Goal: Task Accomplishment & Management: Manage account settings

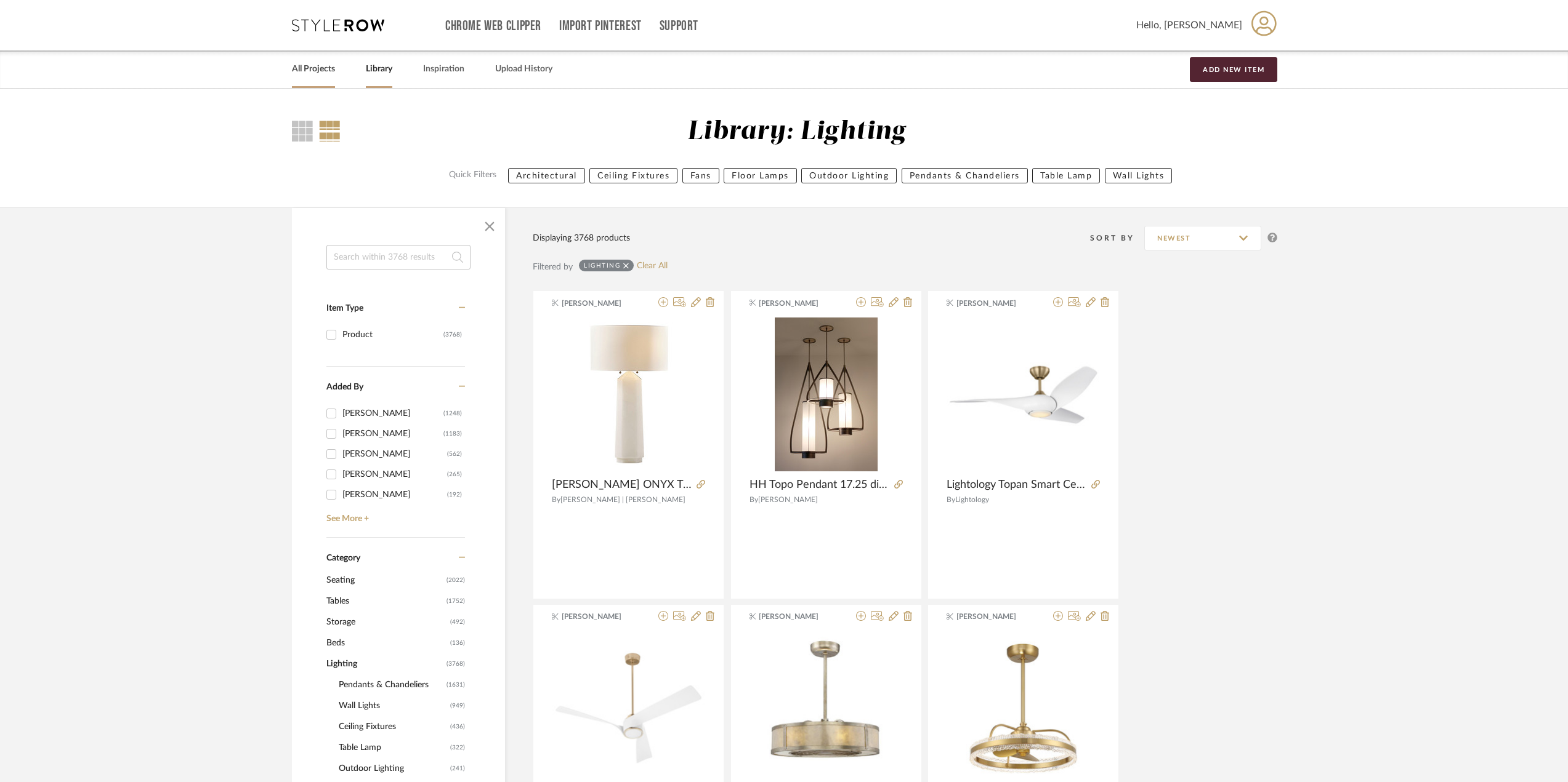
click at [310, 74] on link "All Projects" at bounding box center [313, 69] width 43 height 17
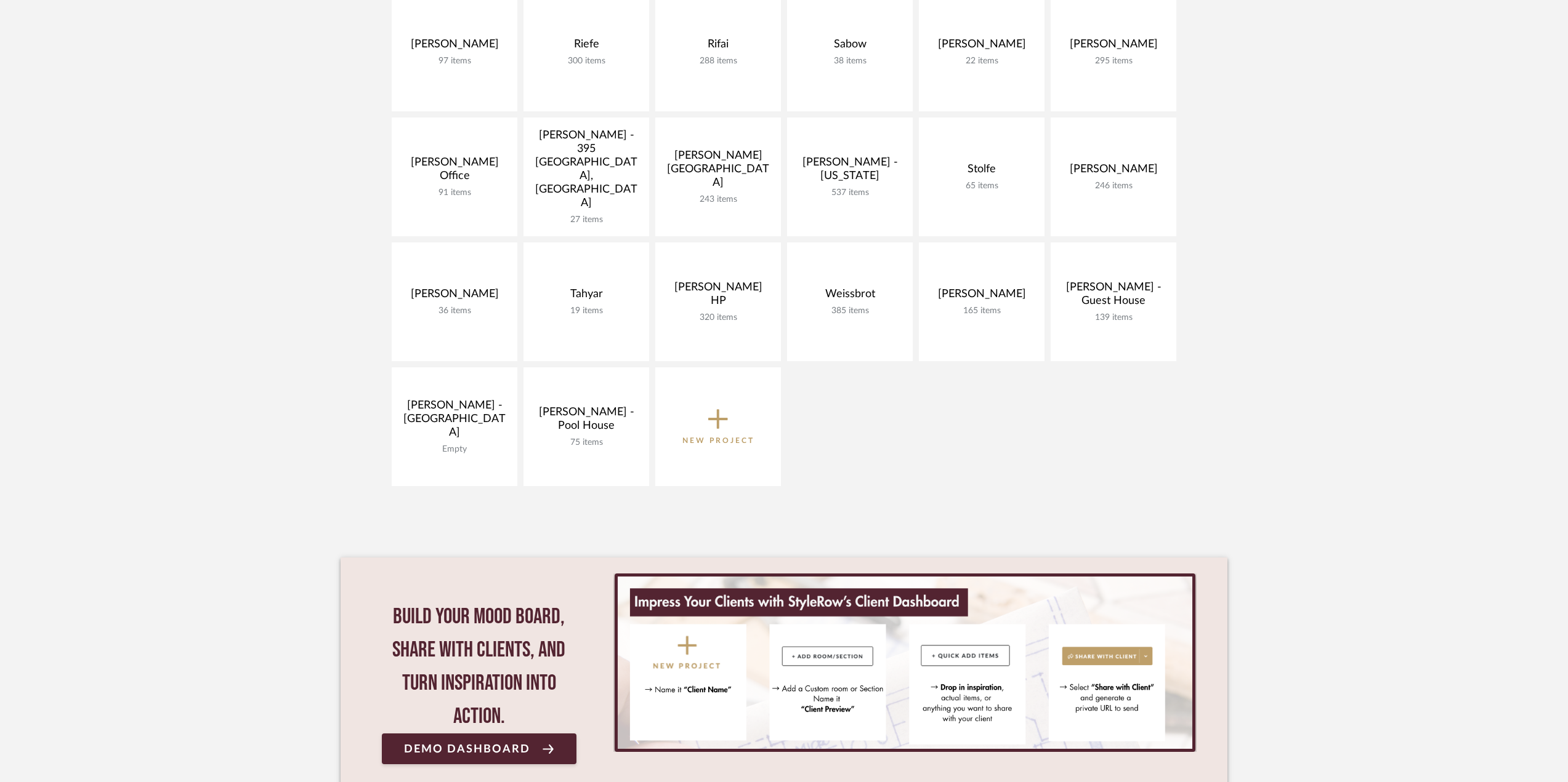
scroll to position [840, 0]
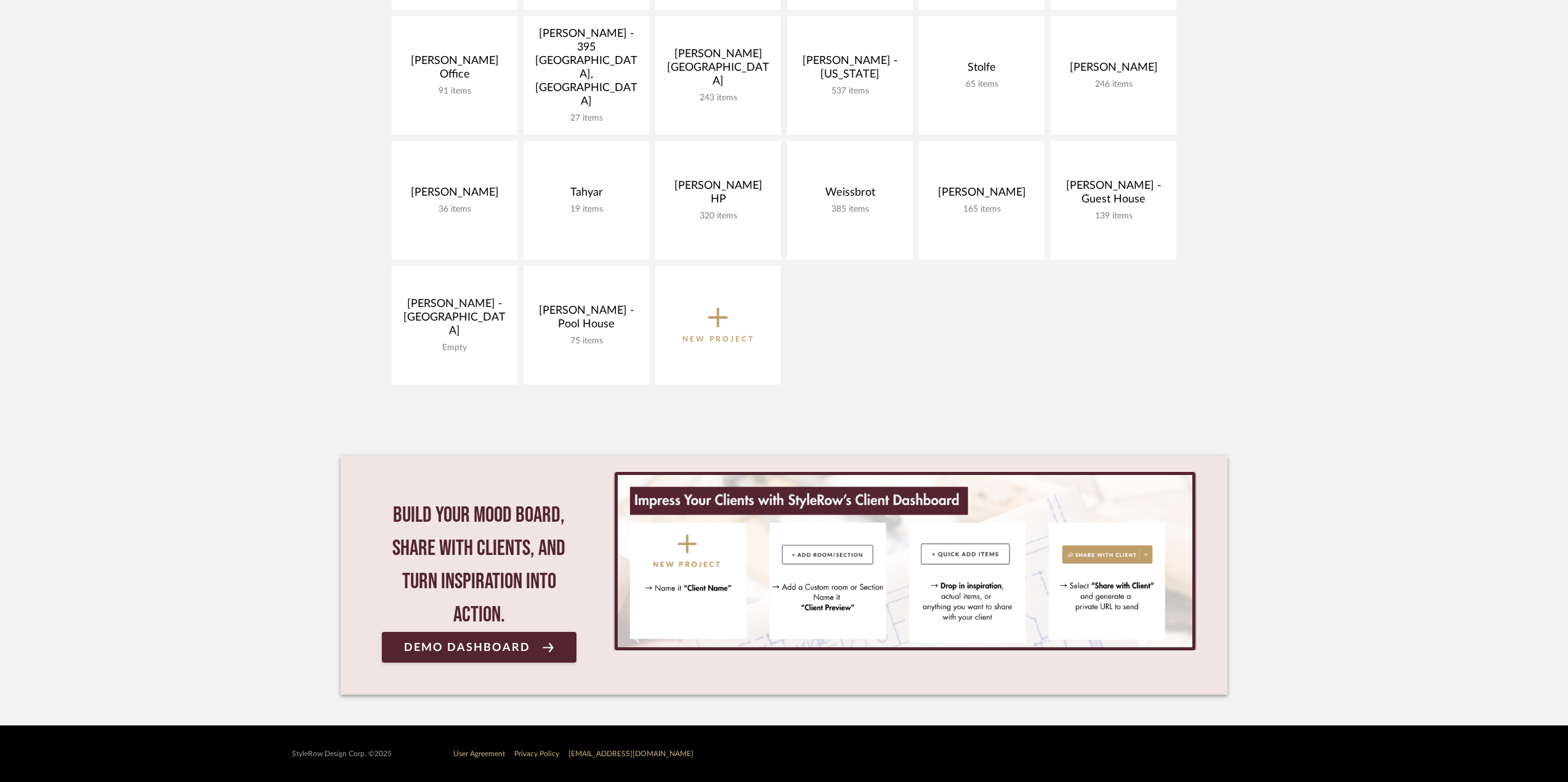
click at [724, 345] on p "New Project" at bounding box center [718, 339] width 72 height 12
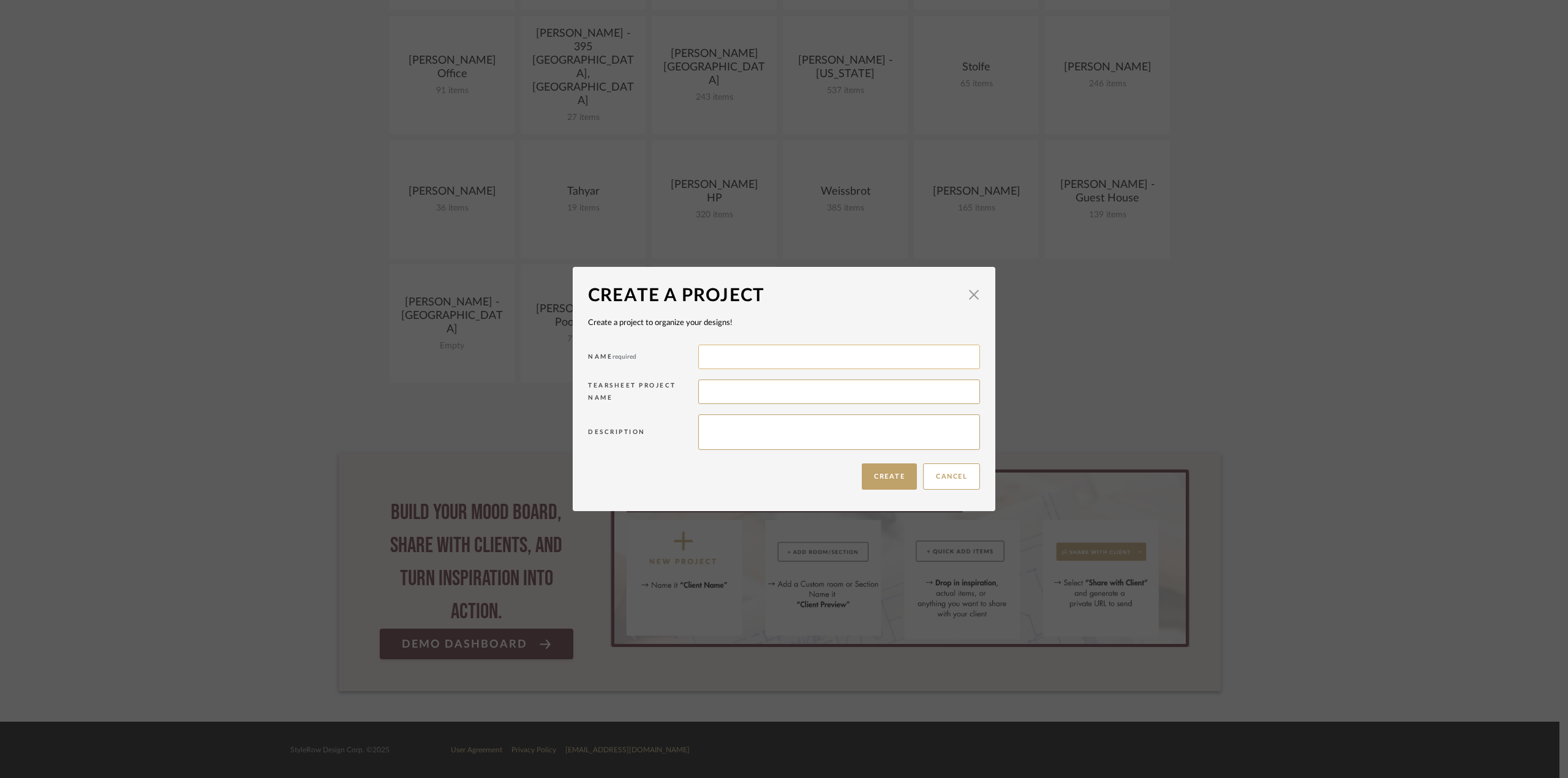
click at [759, 358] on input at bounding box center [840, 357] width 282 height 25
type input "[PERSON_NAME]"
click at [888, 470] on button "Create" at bounding box center [889, 477] width 56 height 27
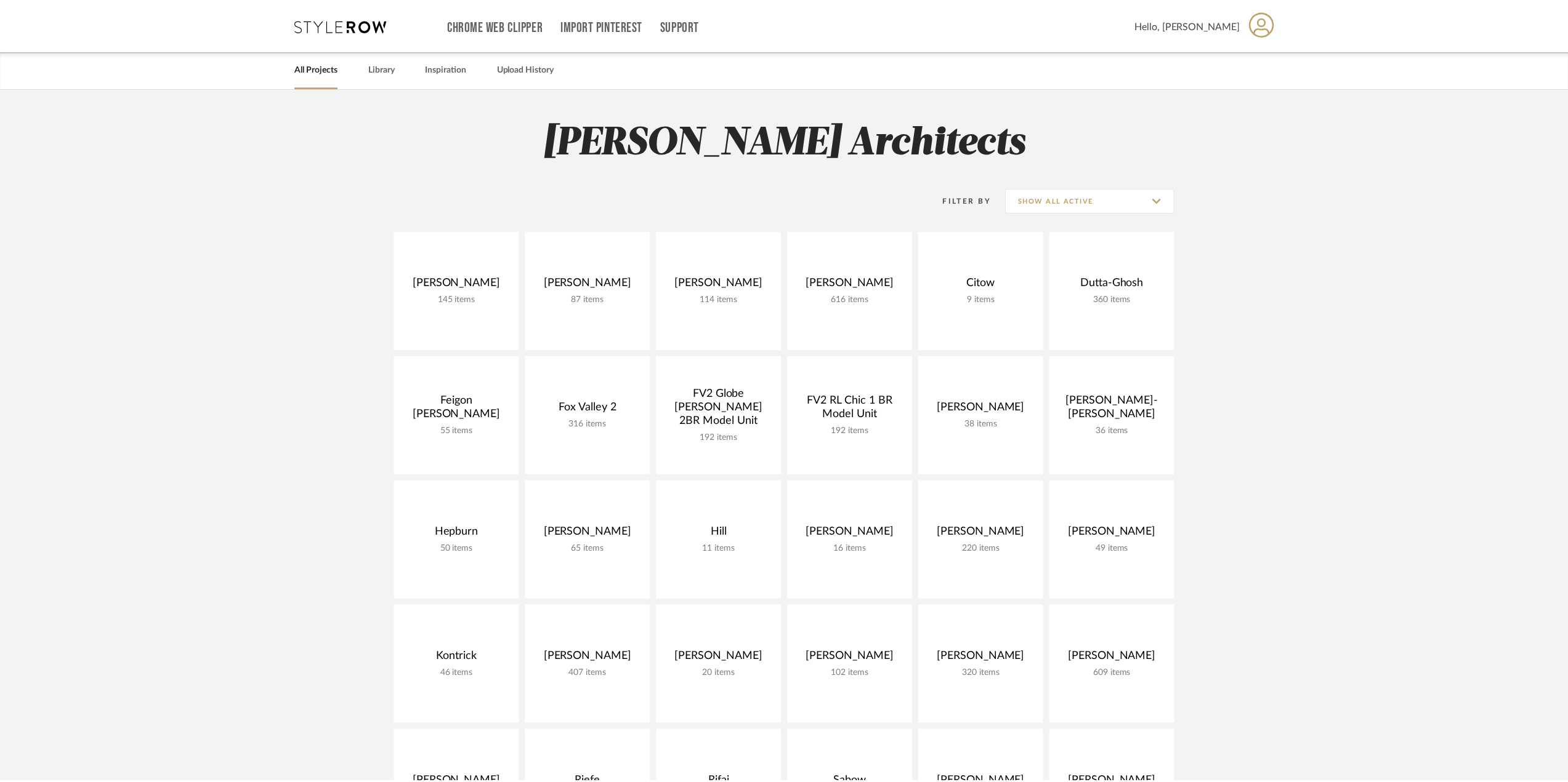
scroll to position [840, 0]
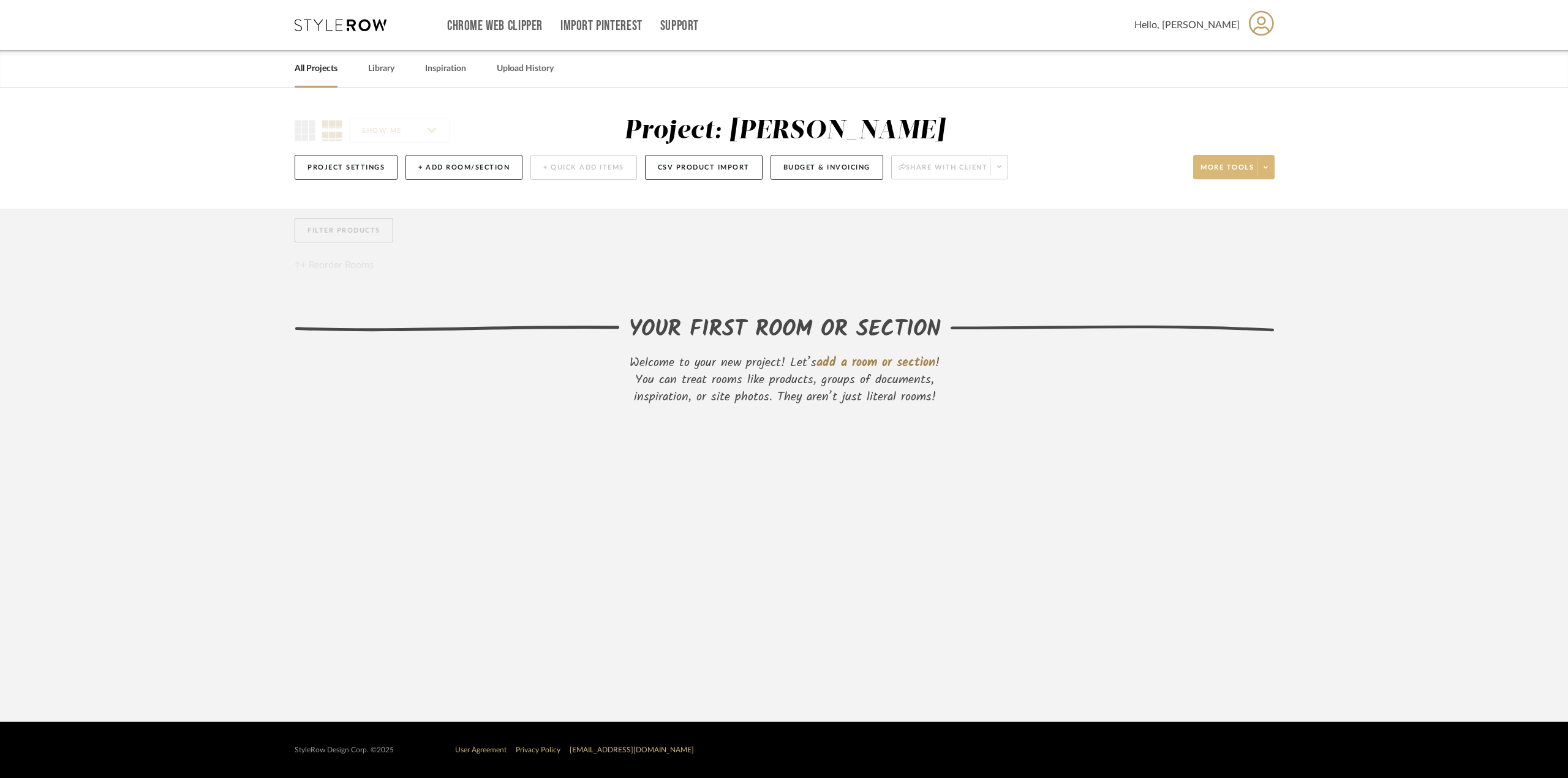
click at [1264, 164] on span at bounding box center [1266, 167] width 17 height 18
click at [1264, 166] on div at bounding box center [784, 389] width 1568 height 778
click at [1255, 22] on icon at bounding box center [1261, 23] width 25 height 26
click at [1240, 168] on link "Notifications" at bounding box center [1236, 176] width 99 height 29
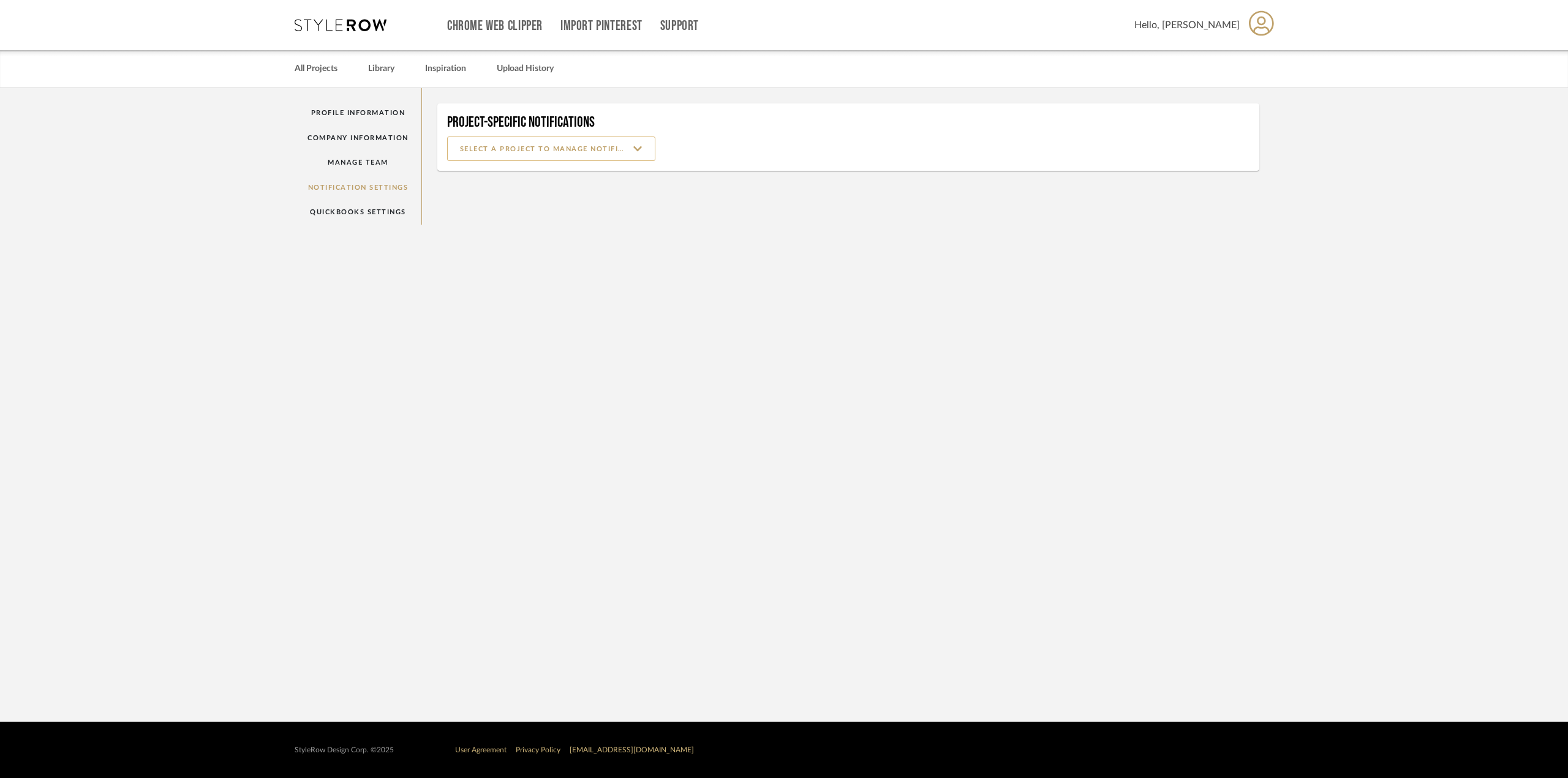
click at [636, 147] on input at bounding box center [551, 149] width 208 height 25
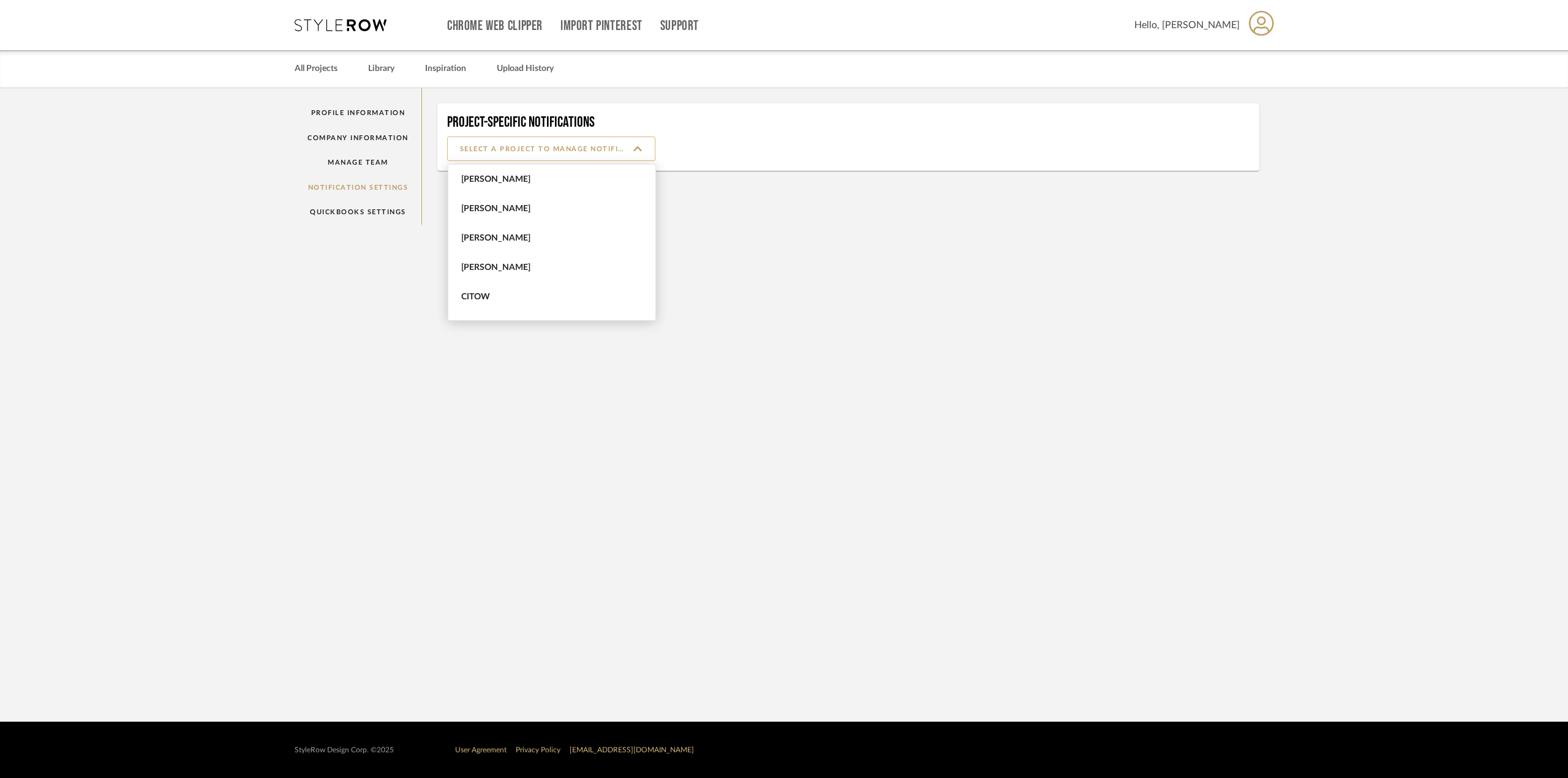
click at [636, 147] on input at bounding box center [551, 149] width 208 height 25
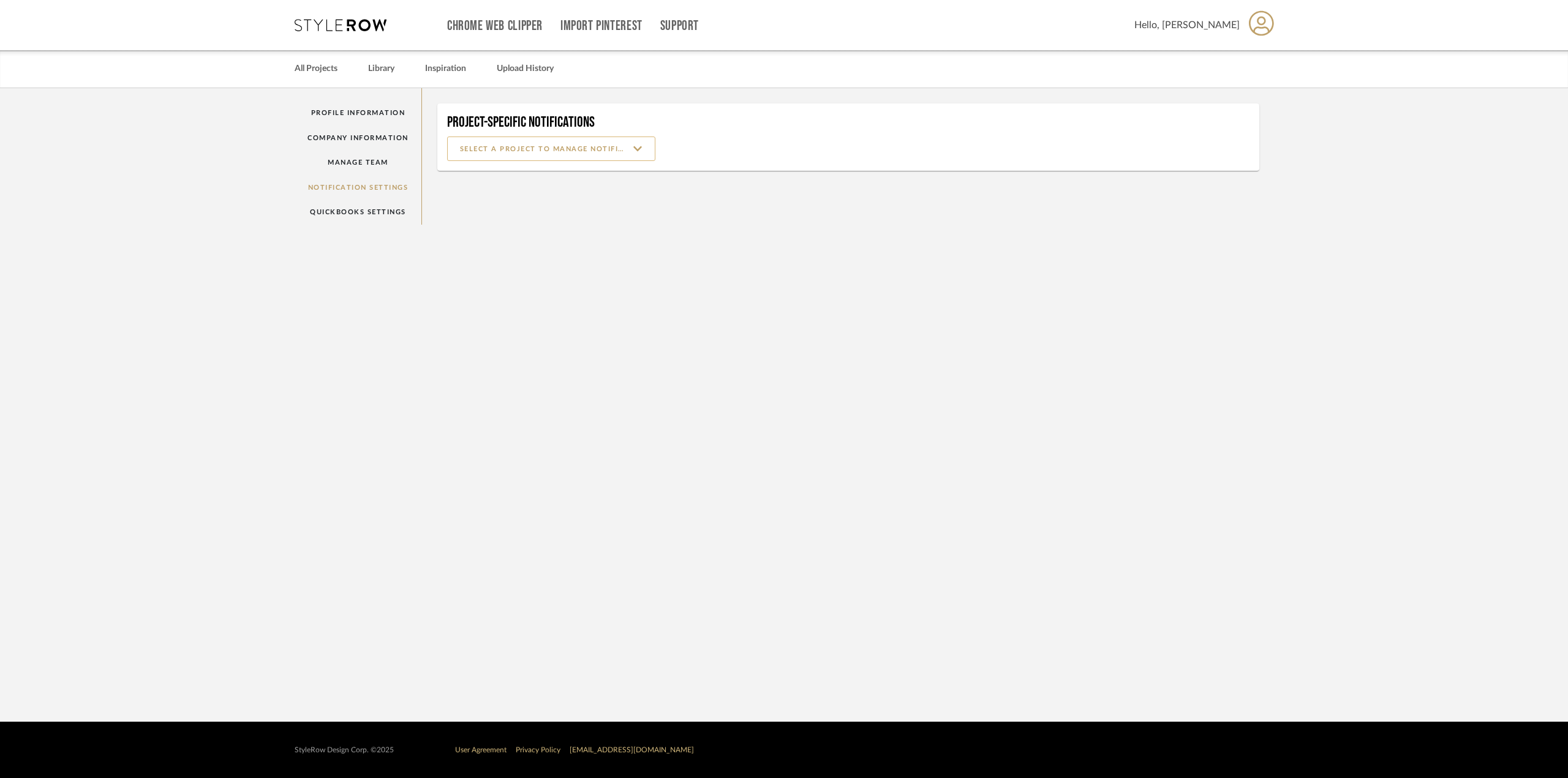
click at [636, 147] on input at bounding box center [551, 149] width 208 height 25
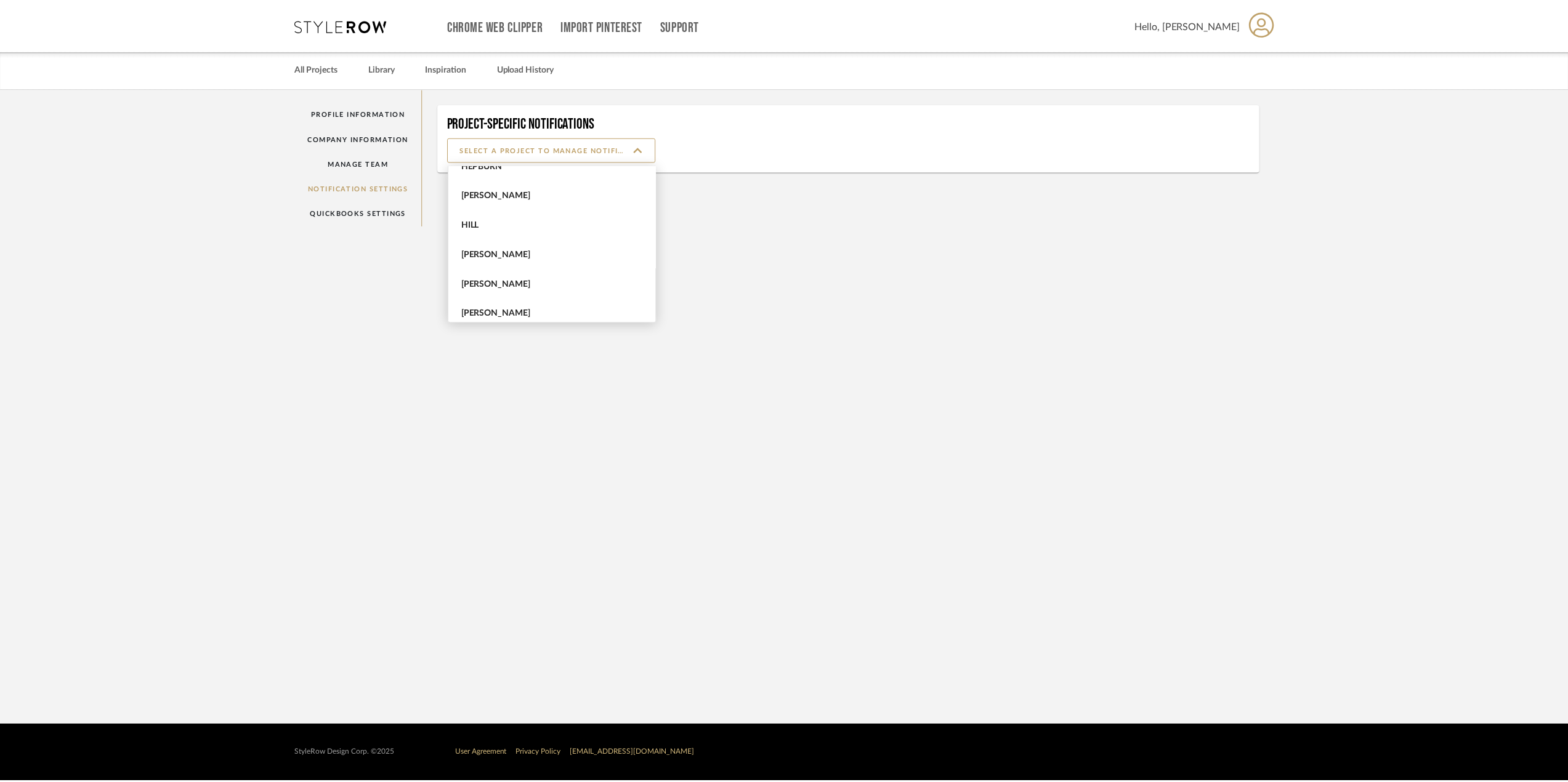
scroll to position [800, 0]
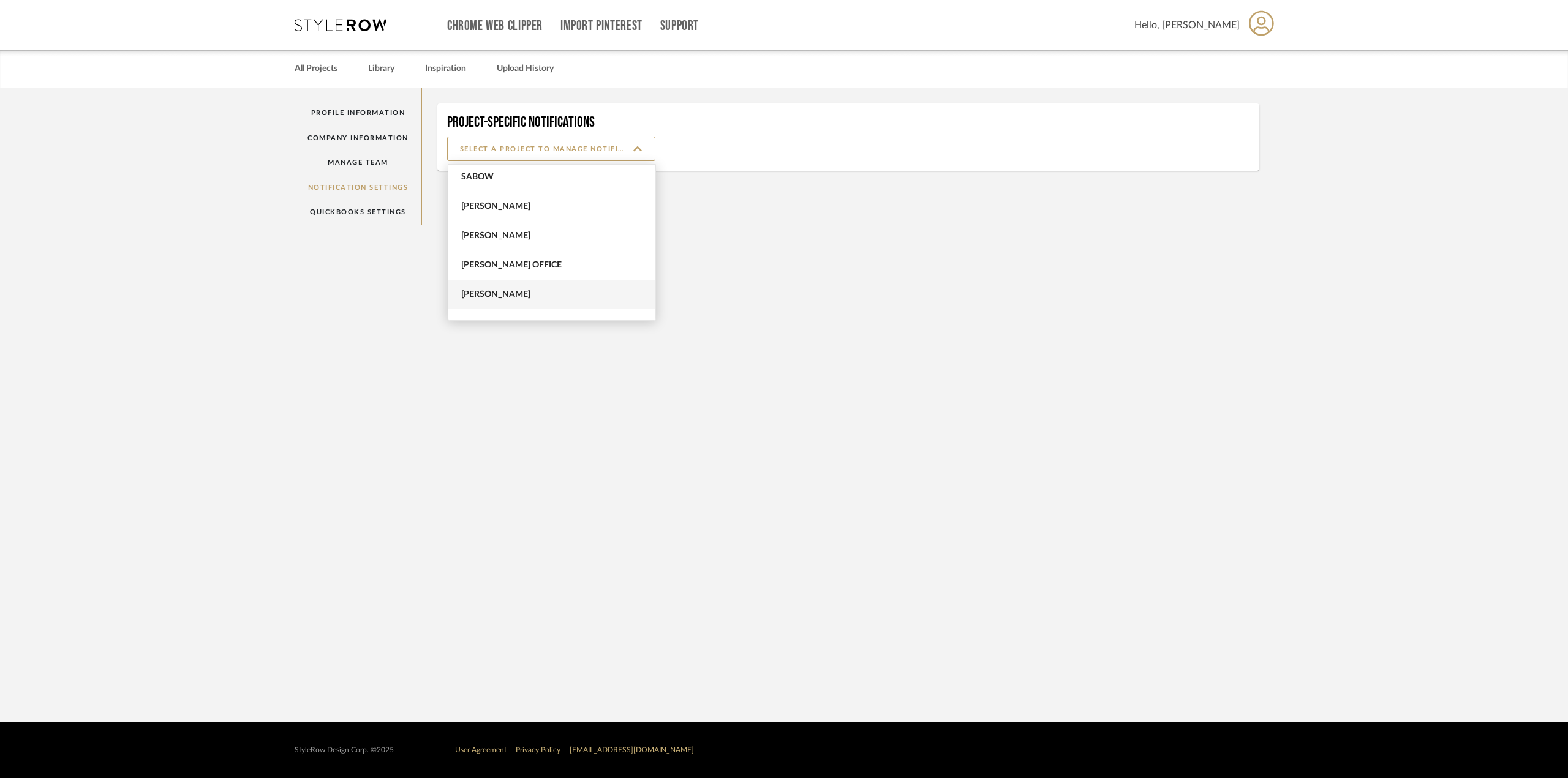
click at [496, 288] on span "[PERSON_NAME]" at bounding box center [552, 294] width 207 height 29
type input "[PERSON_NAME]"
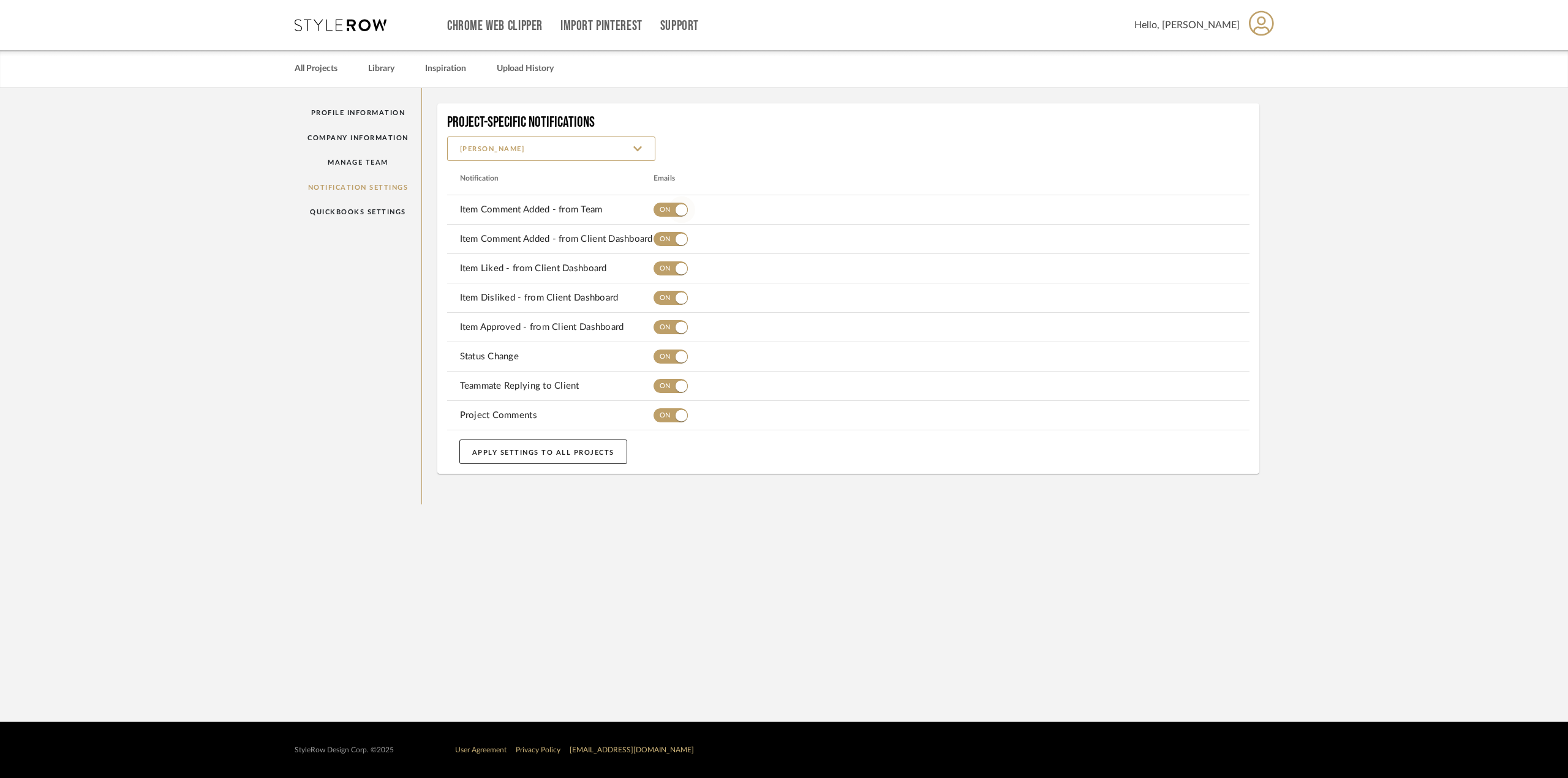
click at [679, 206] on span "button" at bounding box center [681, 210] width 12 height 12
click at [678, 240] on span "button" at bounding box center [681, 239] width 12 height 12
click at [680, 270] on span "button" at bounding box center [681, 268] width 12 height 12
click at [679, 283] on mat-row "Item Disliked - from Client Dashboard" at bounding box center [849, 297] width 803 height 29
click at [681, 301] on span "button" at bounding box center [681, 298] width 12 height 12
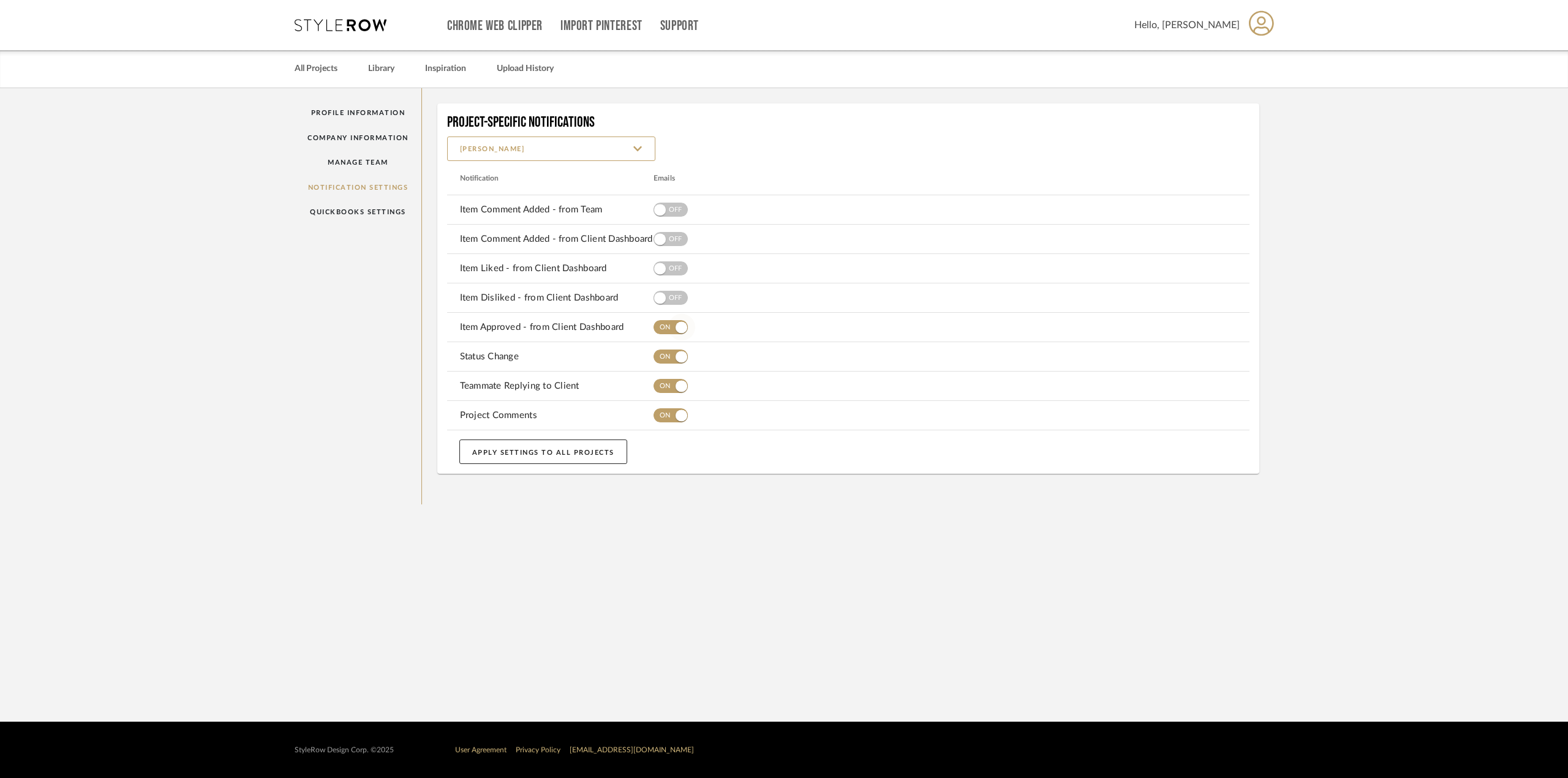
click at [681, 328] on span "button" at bounding box center [681, 327] width 12 height 12
click at [678, 350] on span "button" at bounding box center [681, 357] width 27 height 27
click at [677, 384] on span "button" at bounding box center [681, 386] width 12 height 12
click at [677, 416] on span "button" at bounding box center [681, 415] width 12 height 12
click at [560, 452] on button "APPLY SETTINGS TO ALL PROJECTS" at bounding box center [543, 452] width 168 height 25
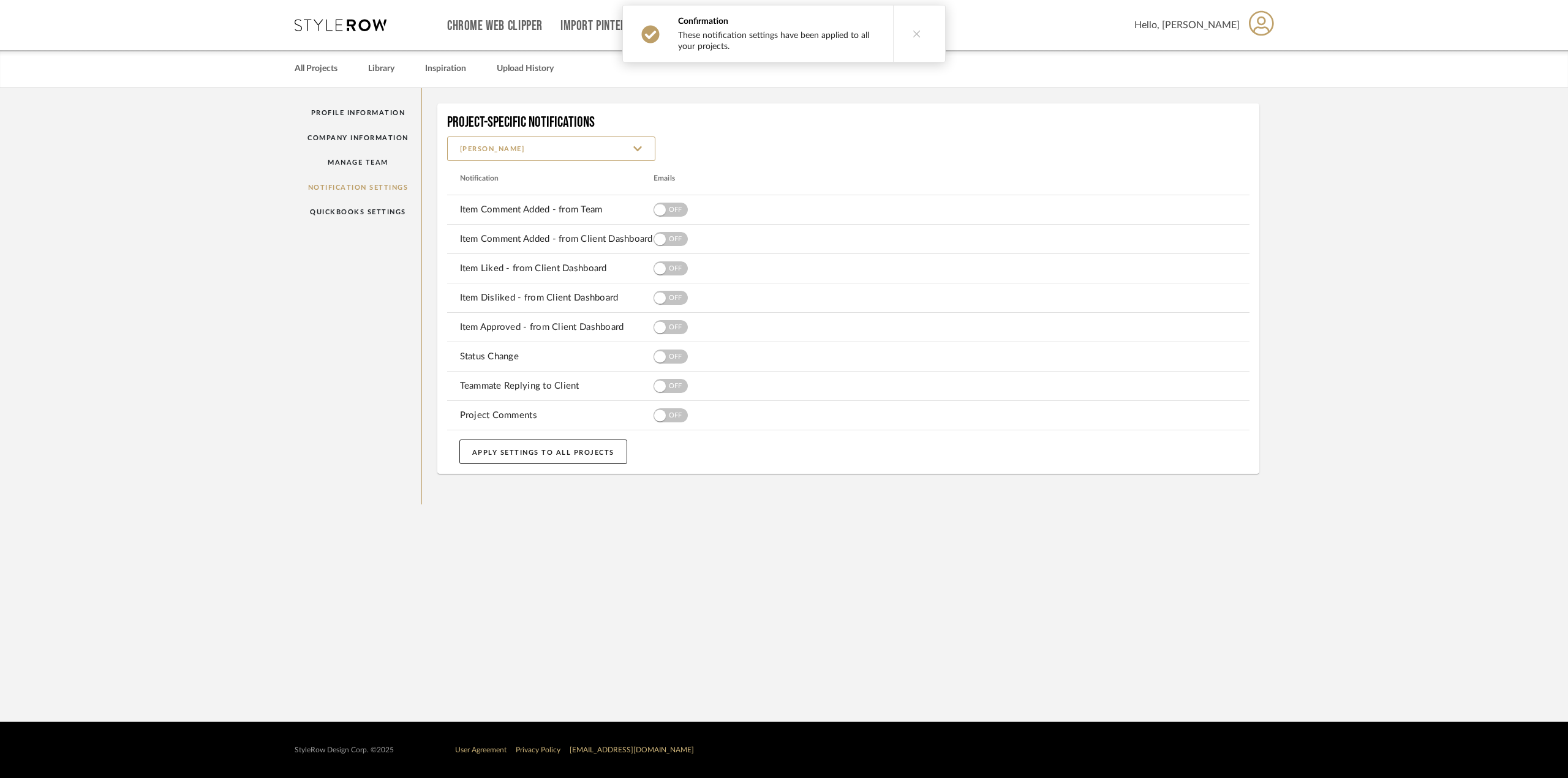
click at [915, 29] on icon at bounding box center [917, 33] width 8 height 8
click at [297, 65] on link "All Projects" at bounding box center [317, 69] width 43 height 17
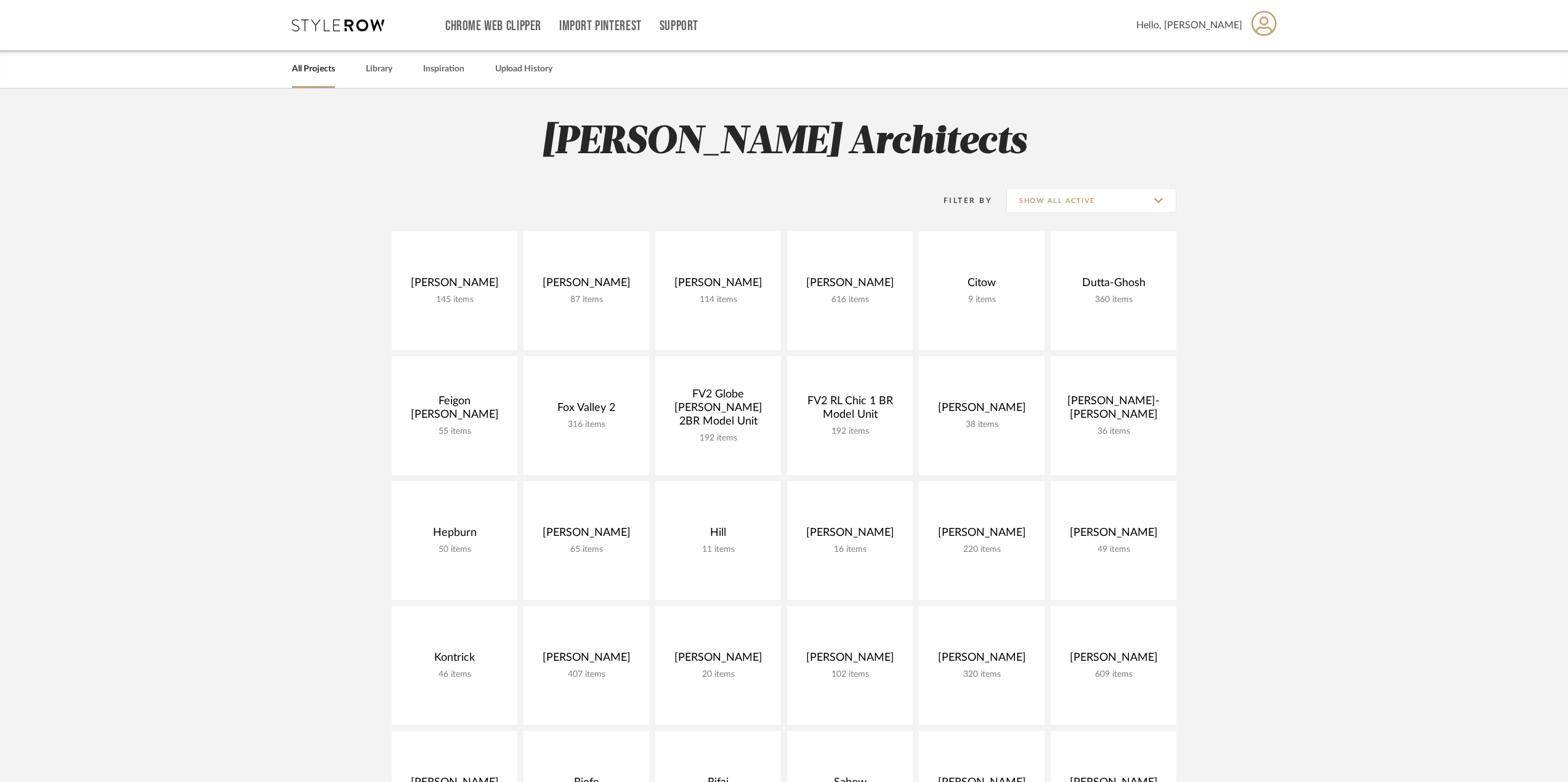
scroll to position [492, 0]
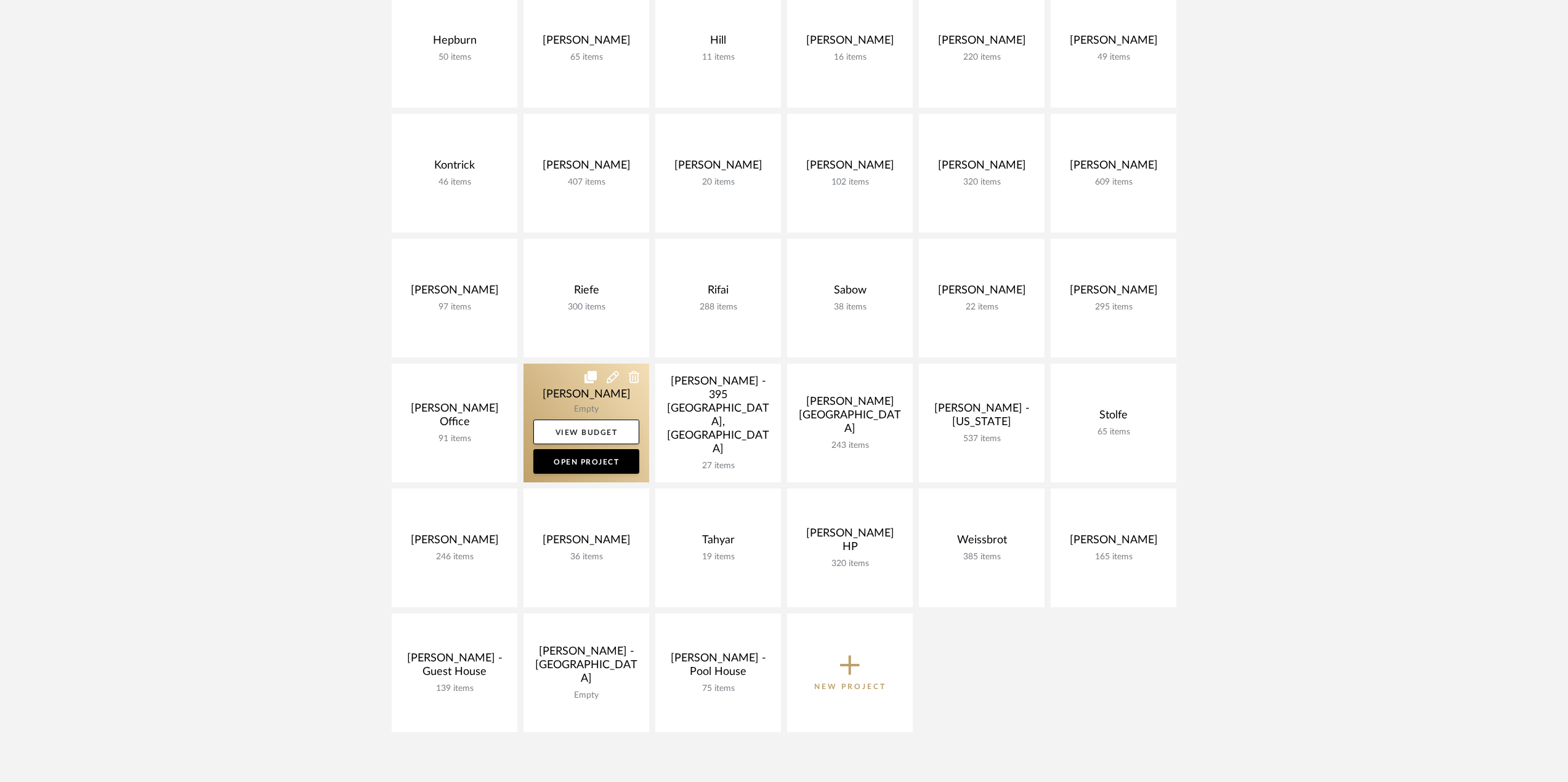
click at [584, 396] on link at bounding box center [586, 423] width 126 height 119
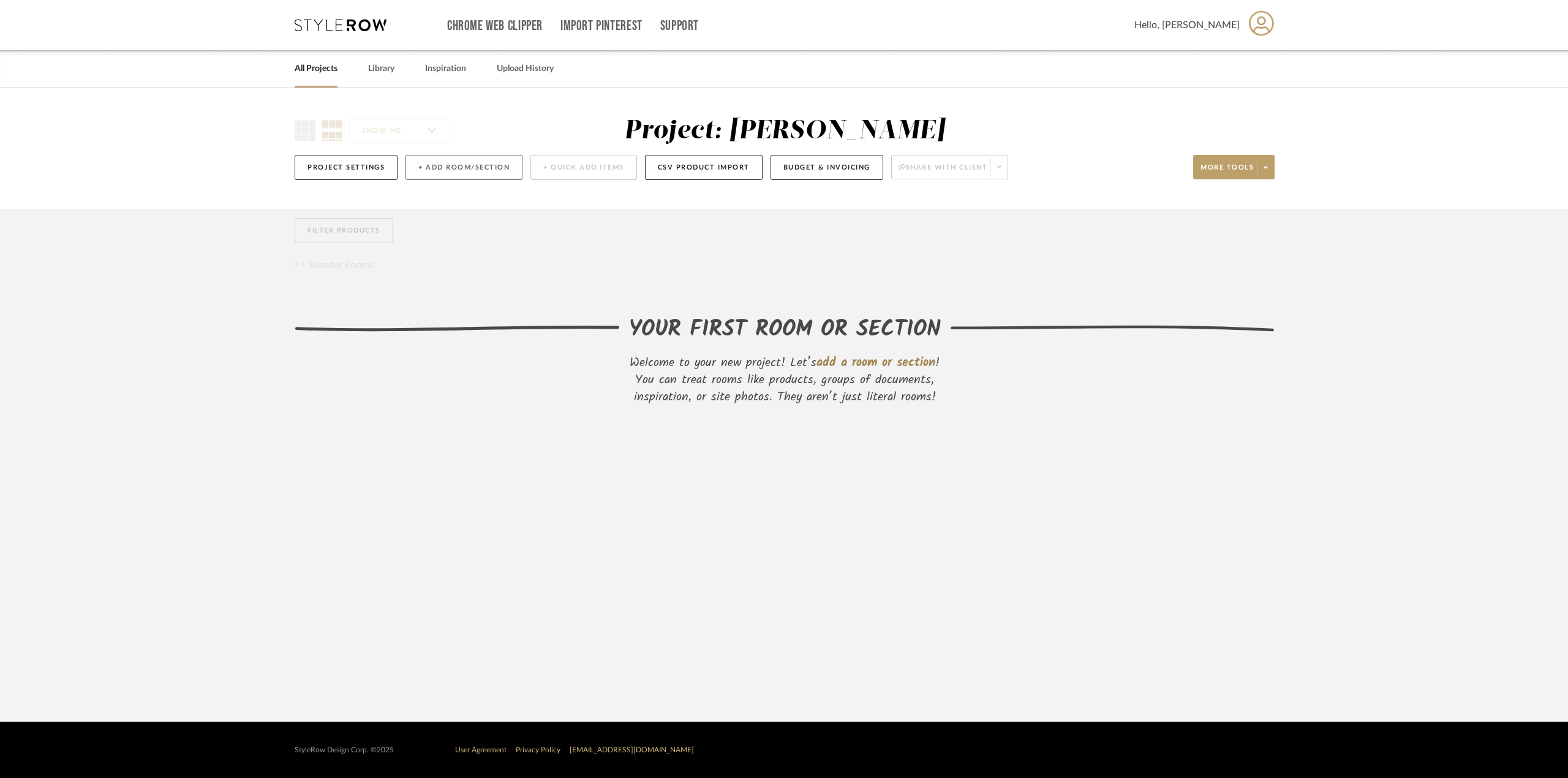
click at [490, 166] on button "+ Add Room/Section" at bounding box center [463, 167] width 117 height 25
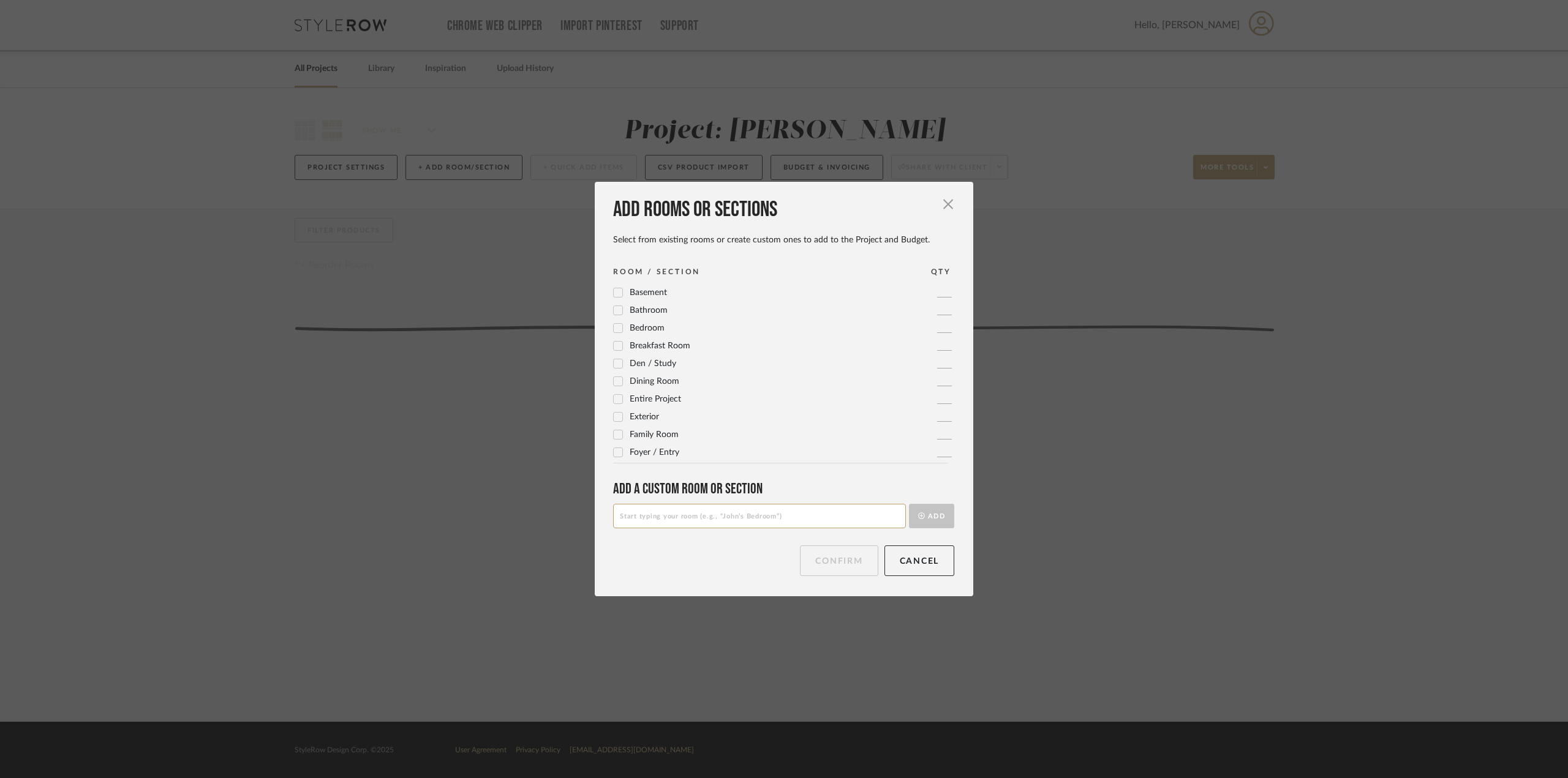
click at [668, 512] on input at bounding box center [759, 516] width 293 height 25
type input "LIGHTING"
click at [923, 516] on button "Add" at bounding box center [932, 516] width 46 height 25
click at [844, 560] on button "Confirm" at bounding box center [839, 561] width 78 height 31
